Goal: Task Accomplishment & Management: Manage account settings

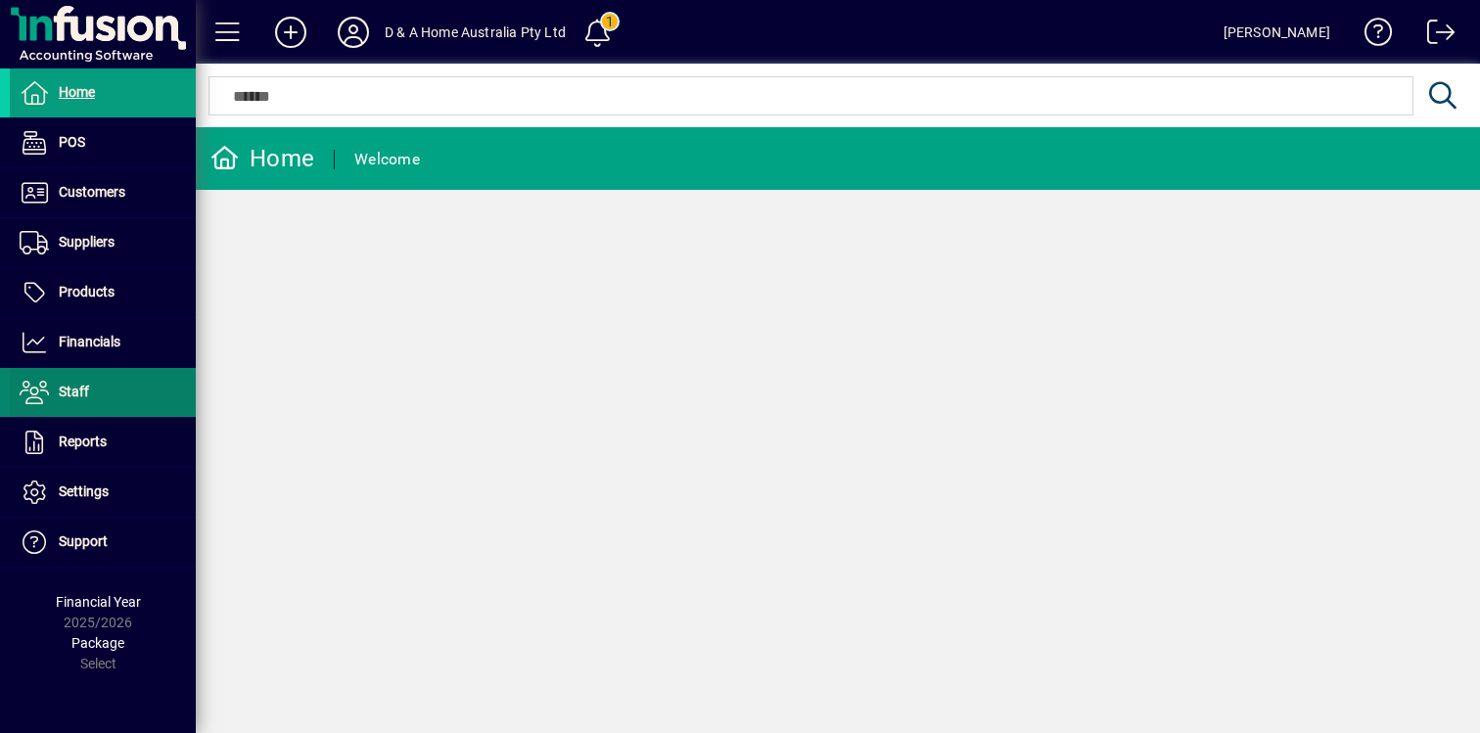
click at [120, 394] on span at bounding box center [103, 392] width 186 height 47
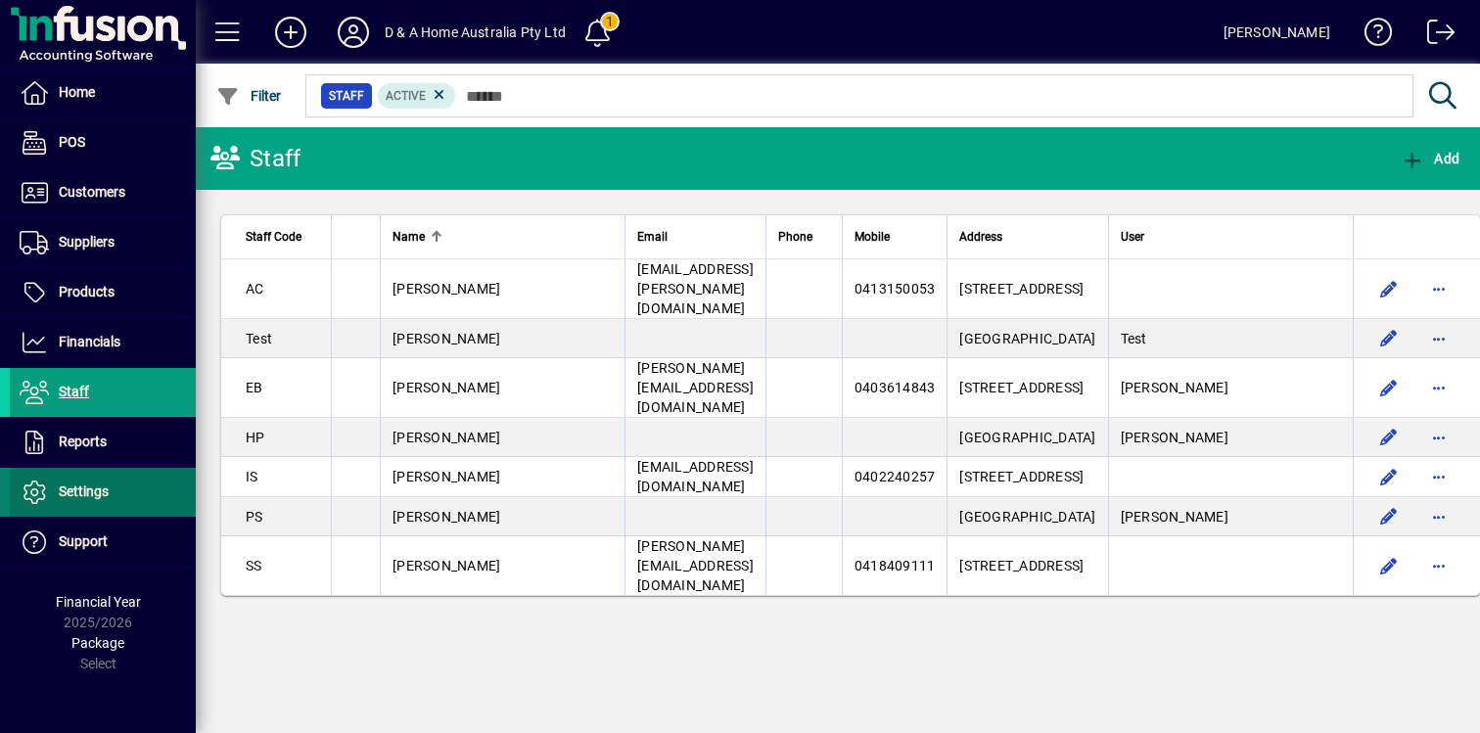
click at [121, 489] on span at bounding box center [103, 492] width 186 height 47
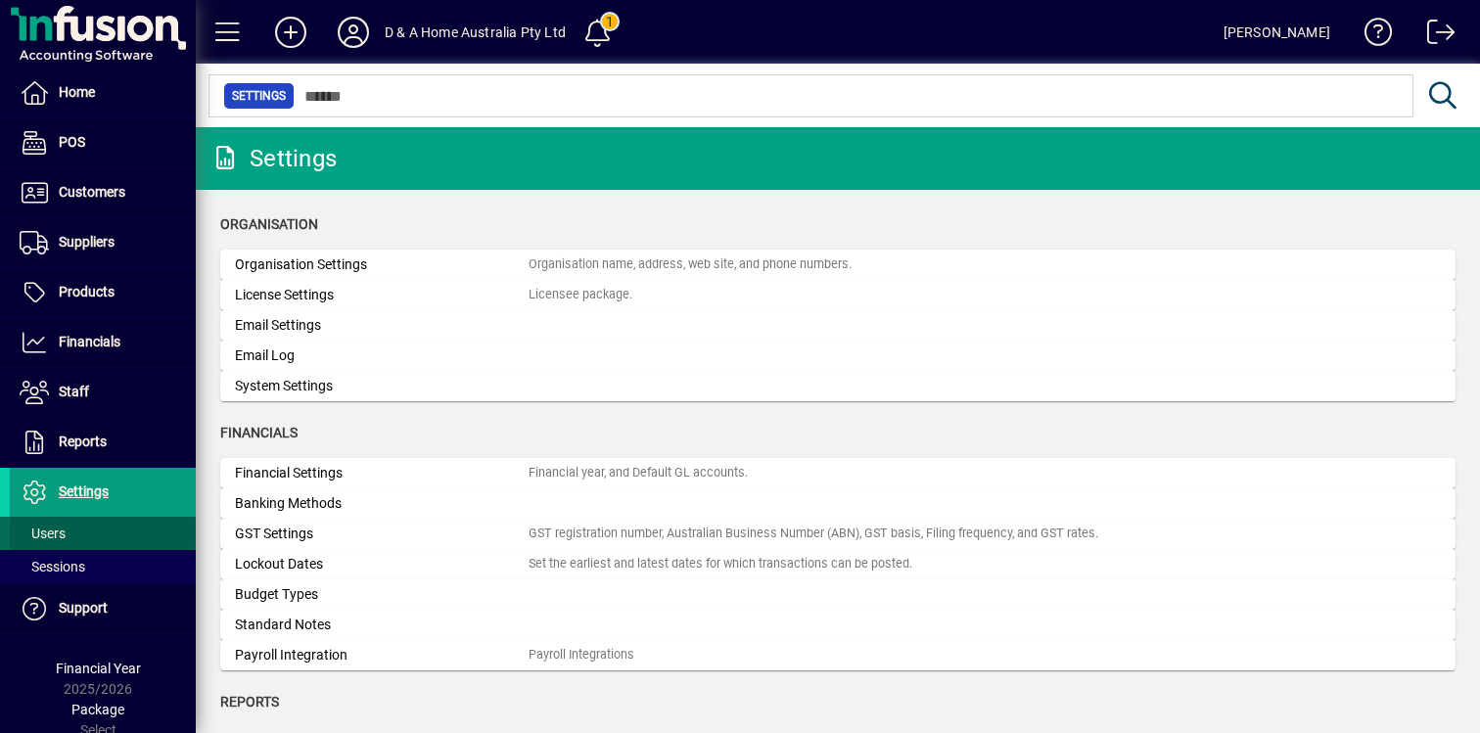
click at [78, 527] on span at bounding box center [103, 533] width 186 height 47
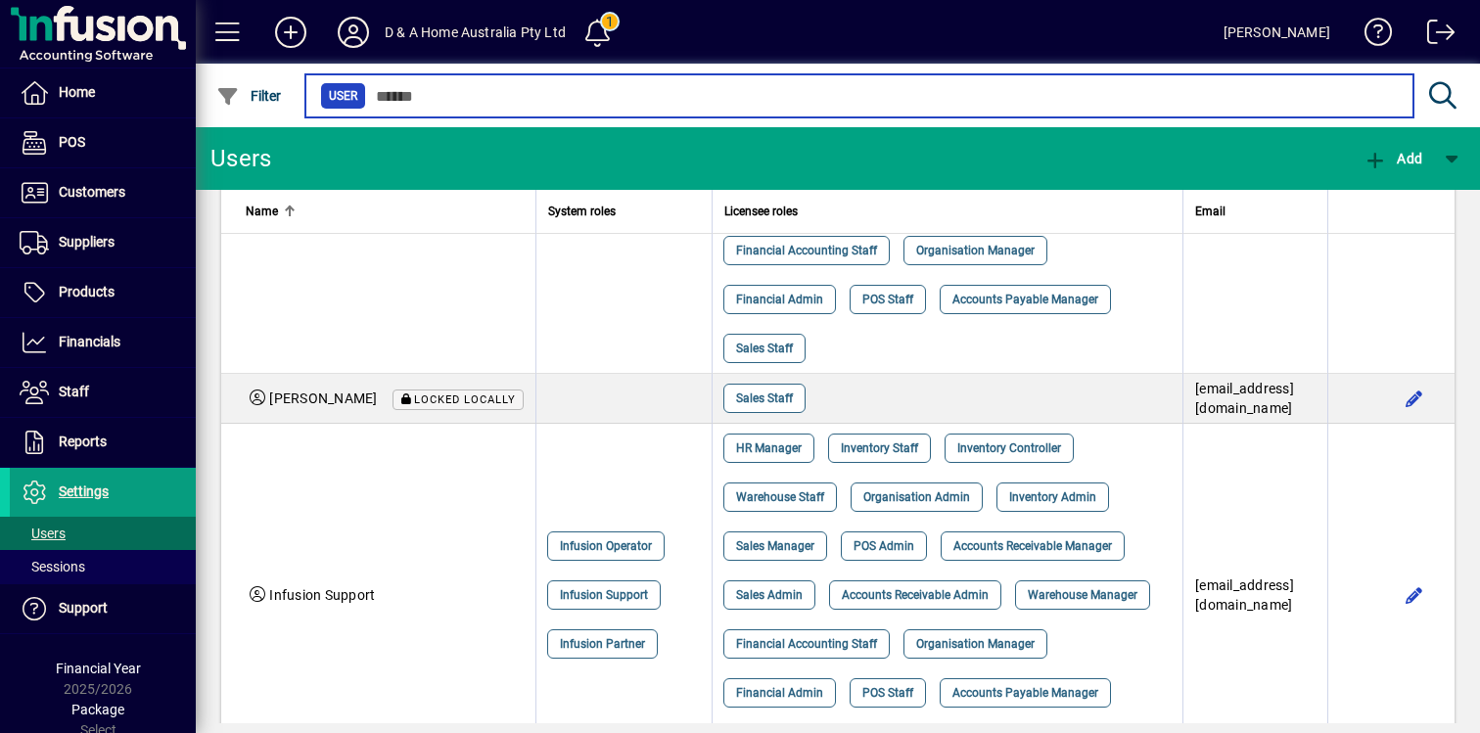
scroll to position [634, 0]
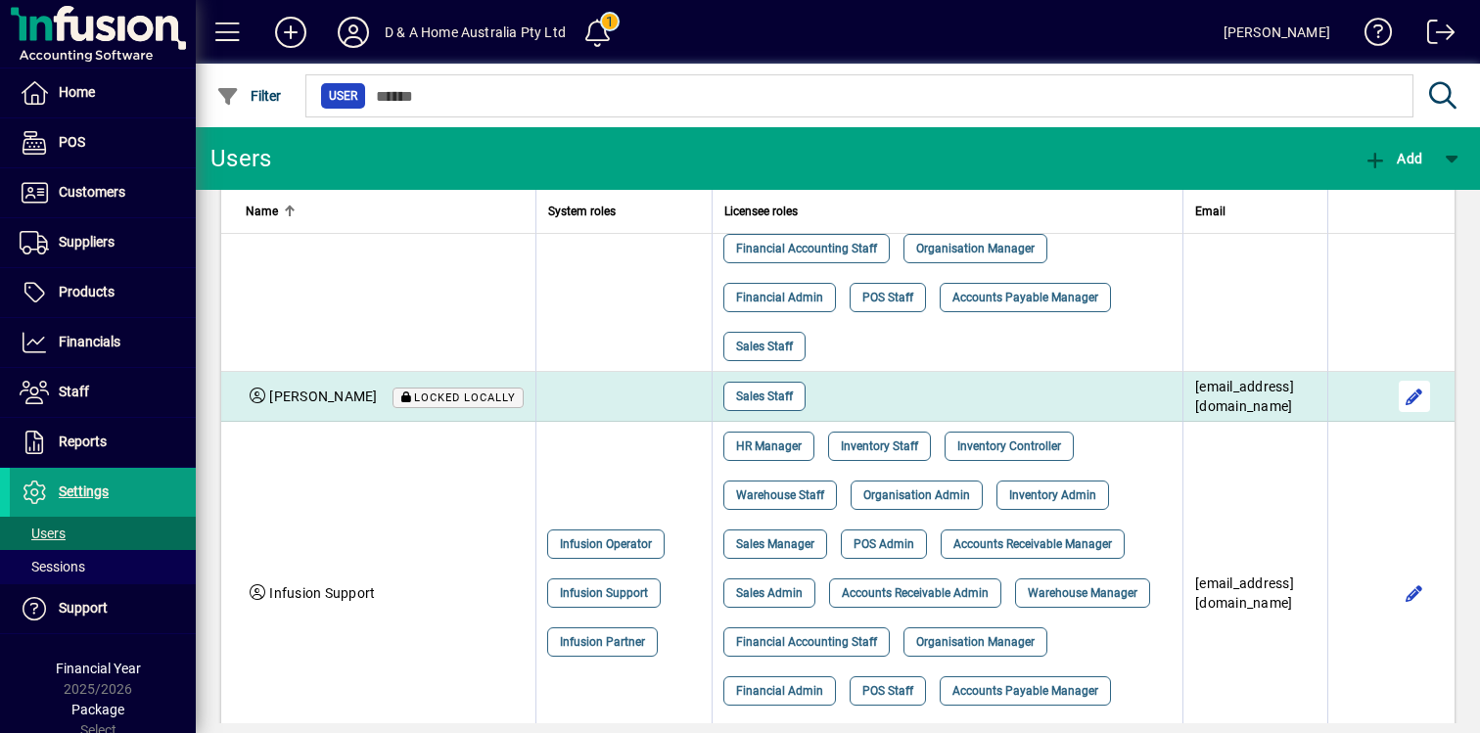
click at [1423, 420] on span "button" at bounding box center [1414, 396] width 47 height 47
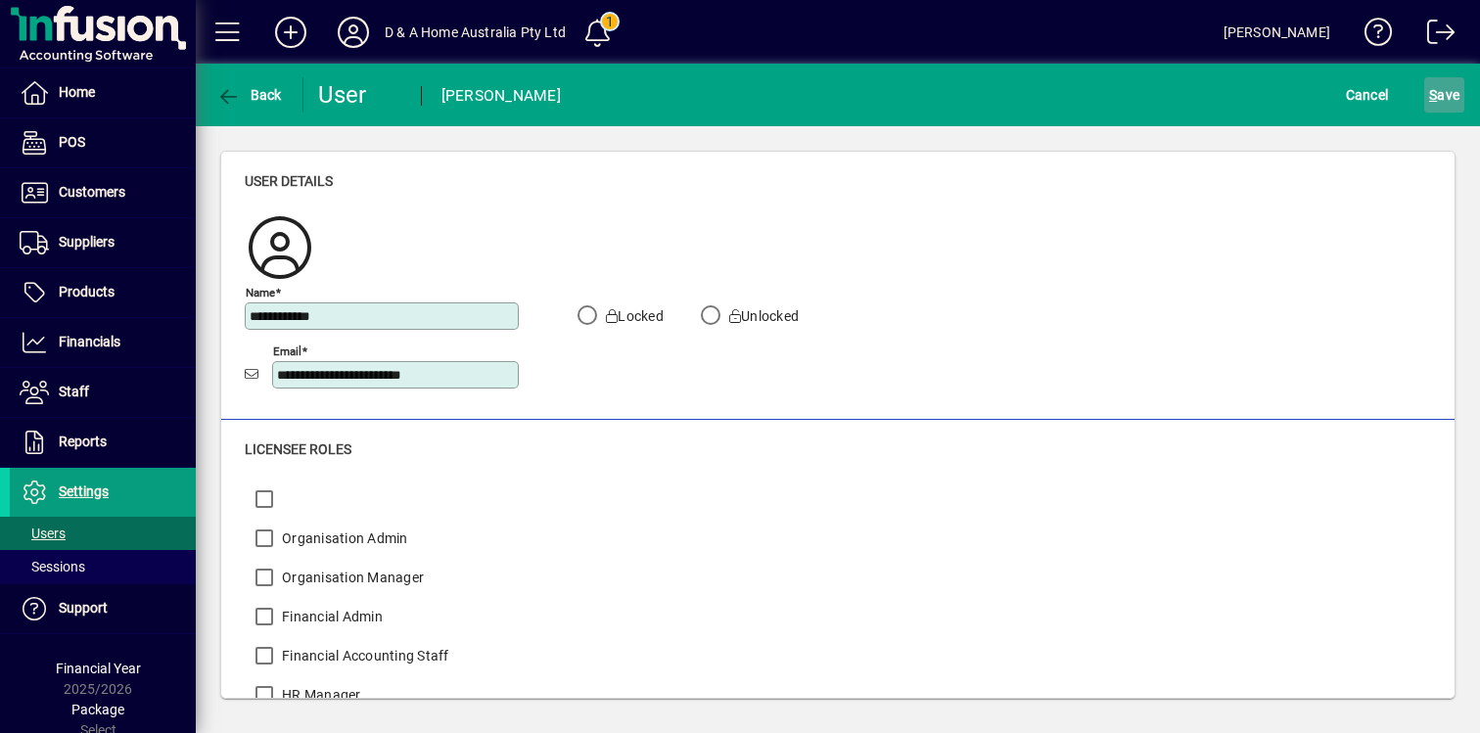
click at [1449, 91] on span "S ave" at bounding box center [1444, 94] width 30 height 31
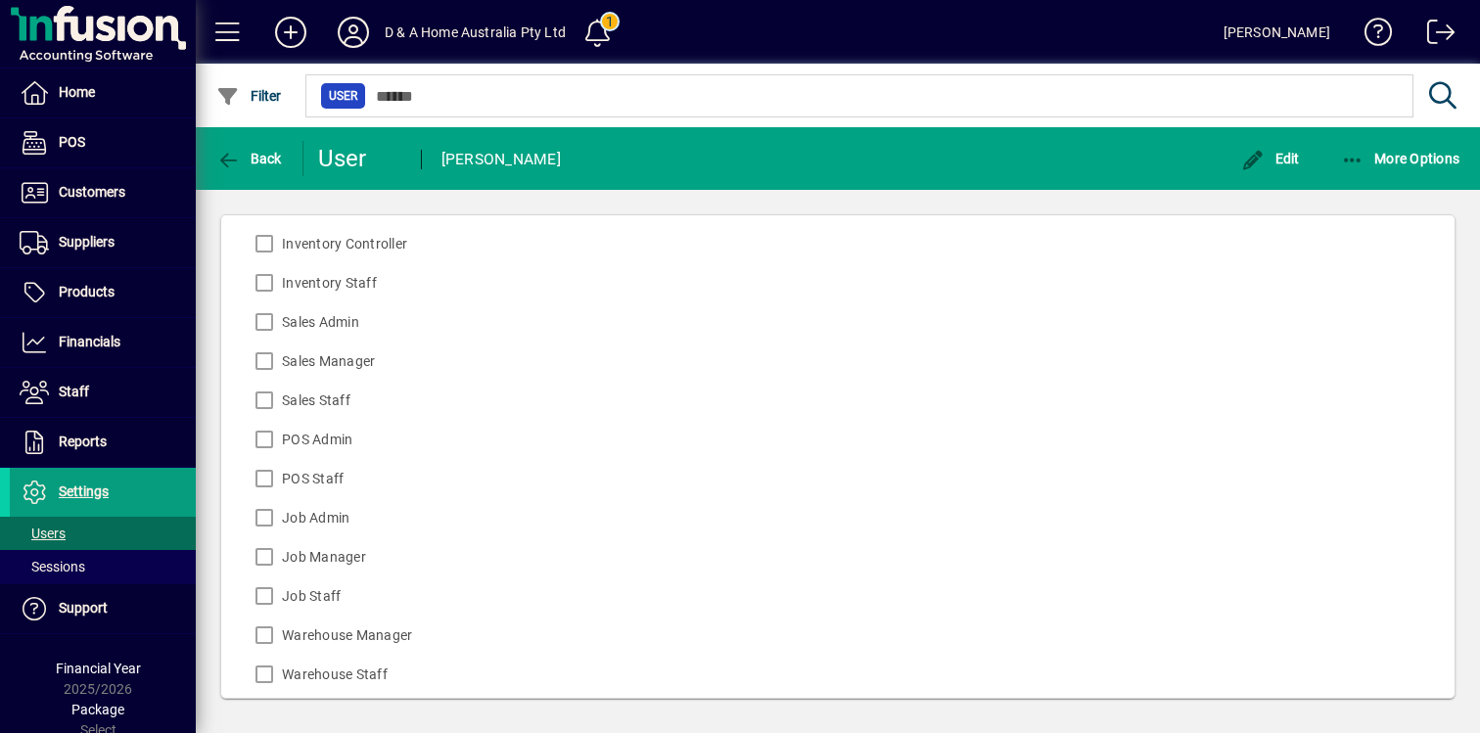
scroll to position [716, 0]
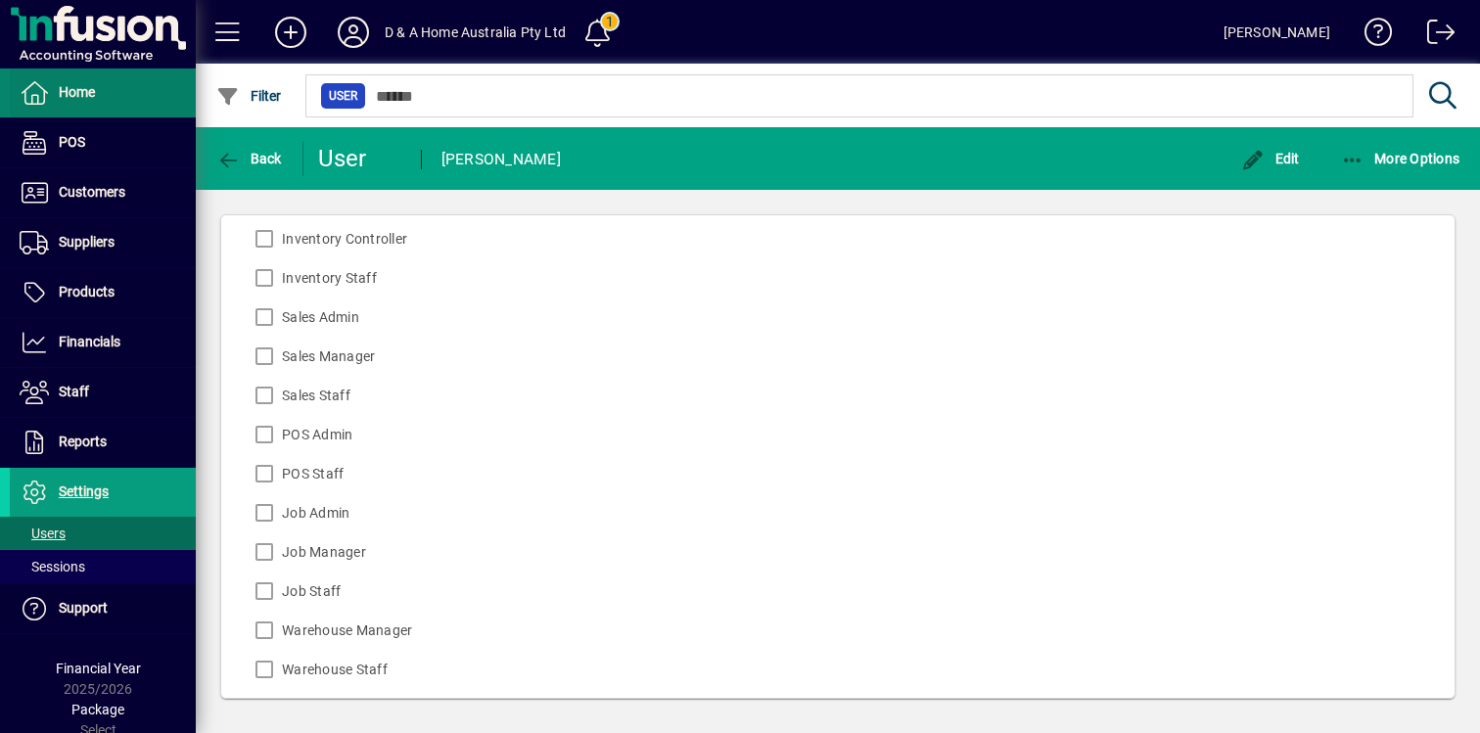
click at [132, 94] on span at bounding box center [103, 93] width 186 height 47
